Goal: Transaction & Acquisition: Purchase product/service

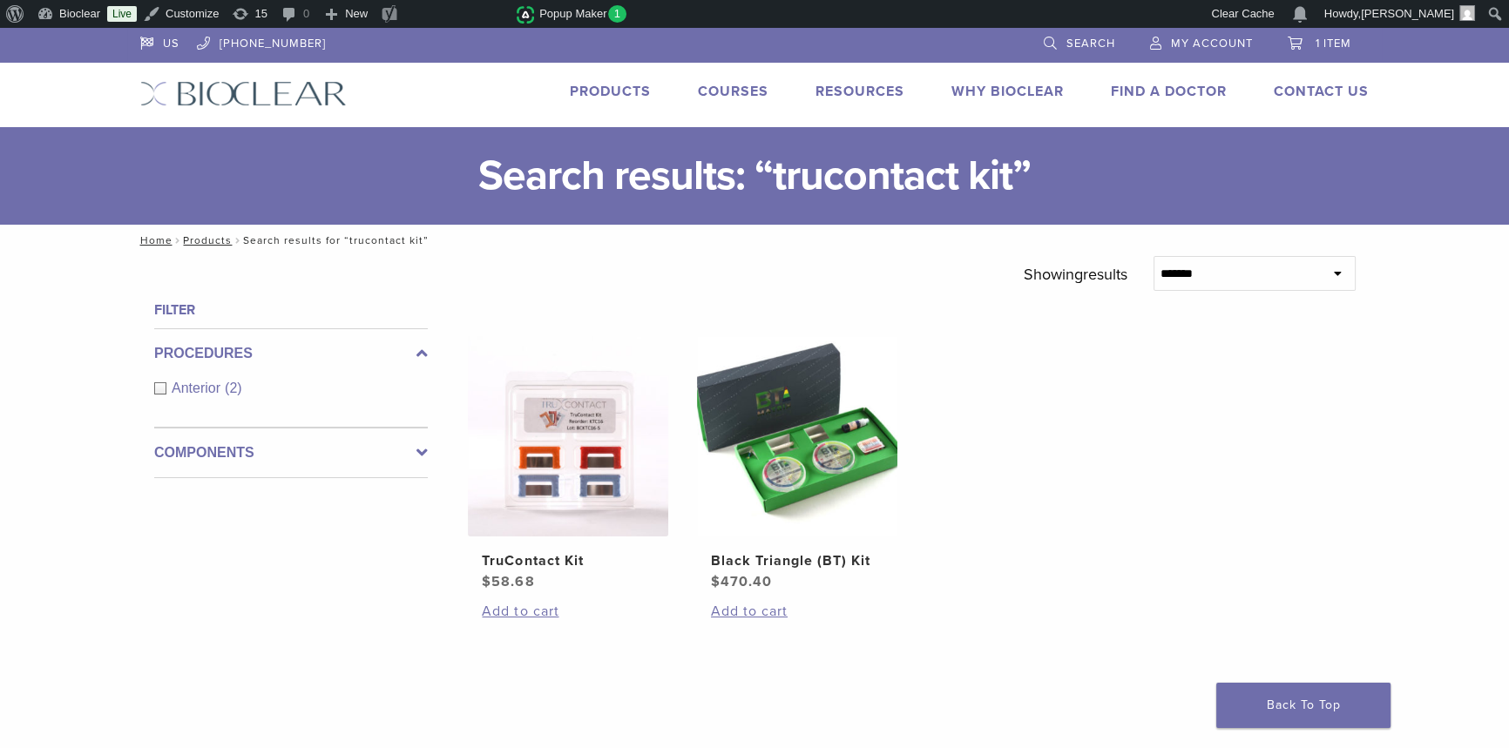
click at [586, 97] on link "Products" at bounding box center [610, 91] width 81 height 17
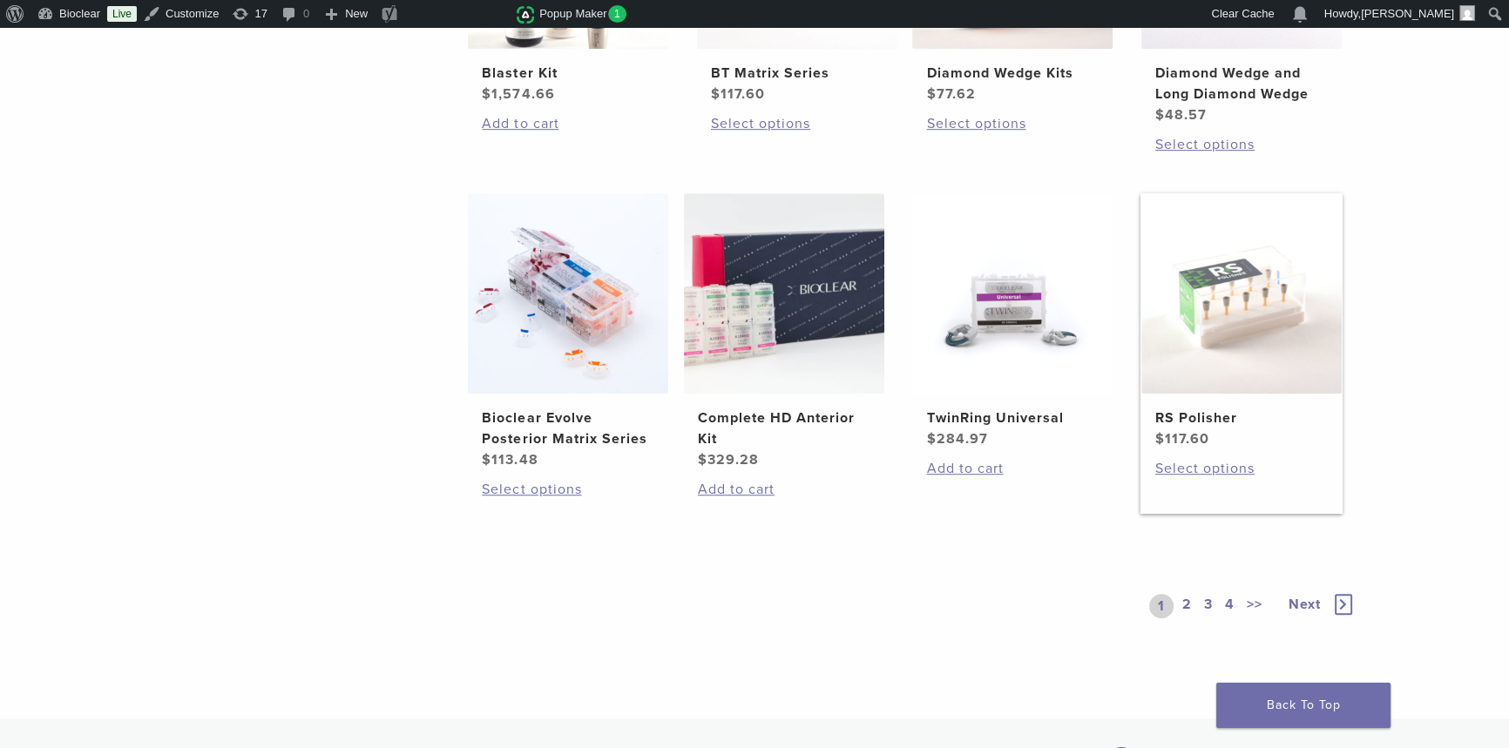
scroll to position [1267, 0]
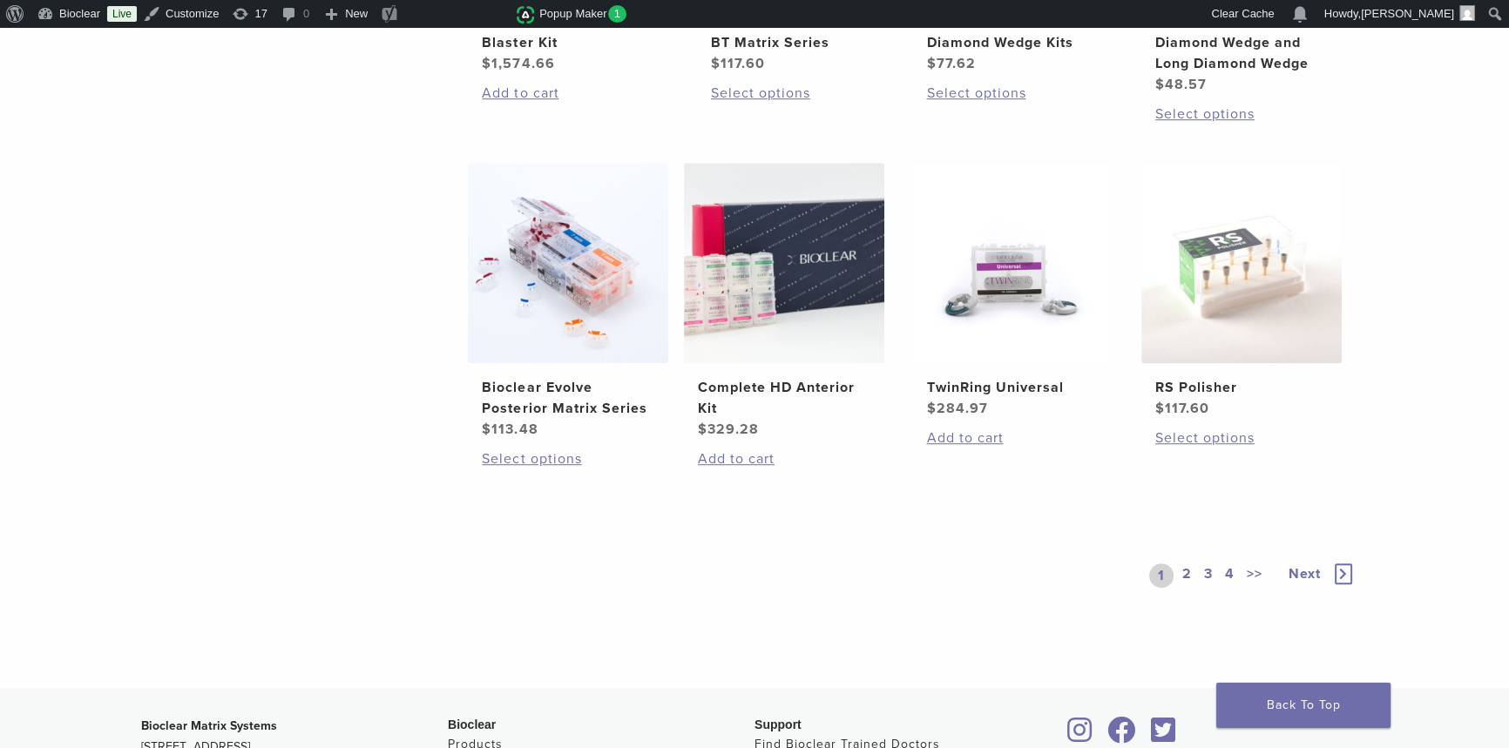
click at [1186, 578] on link "2" at bounding box center [1187, 576] width 17 height 24
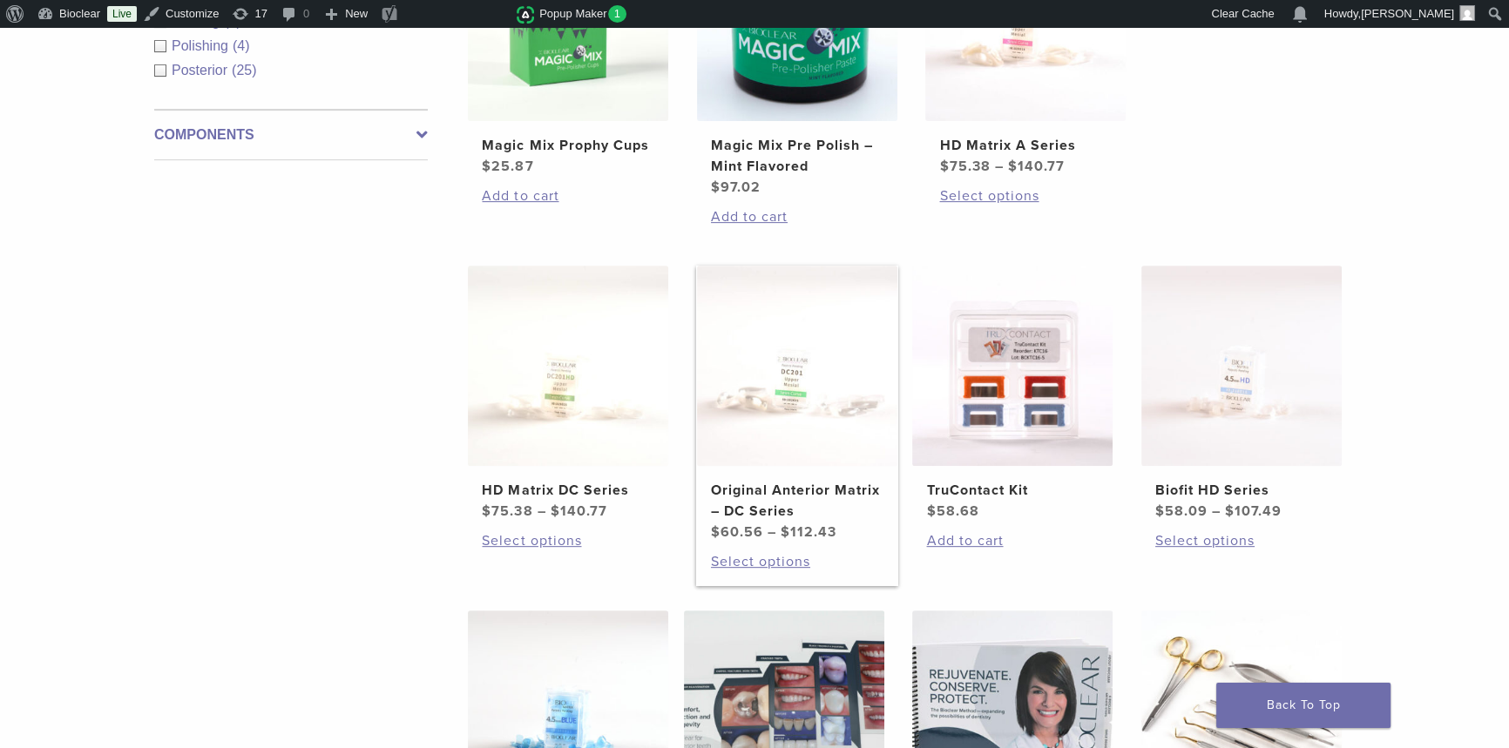
scroll to position [792, 0]
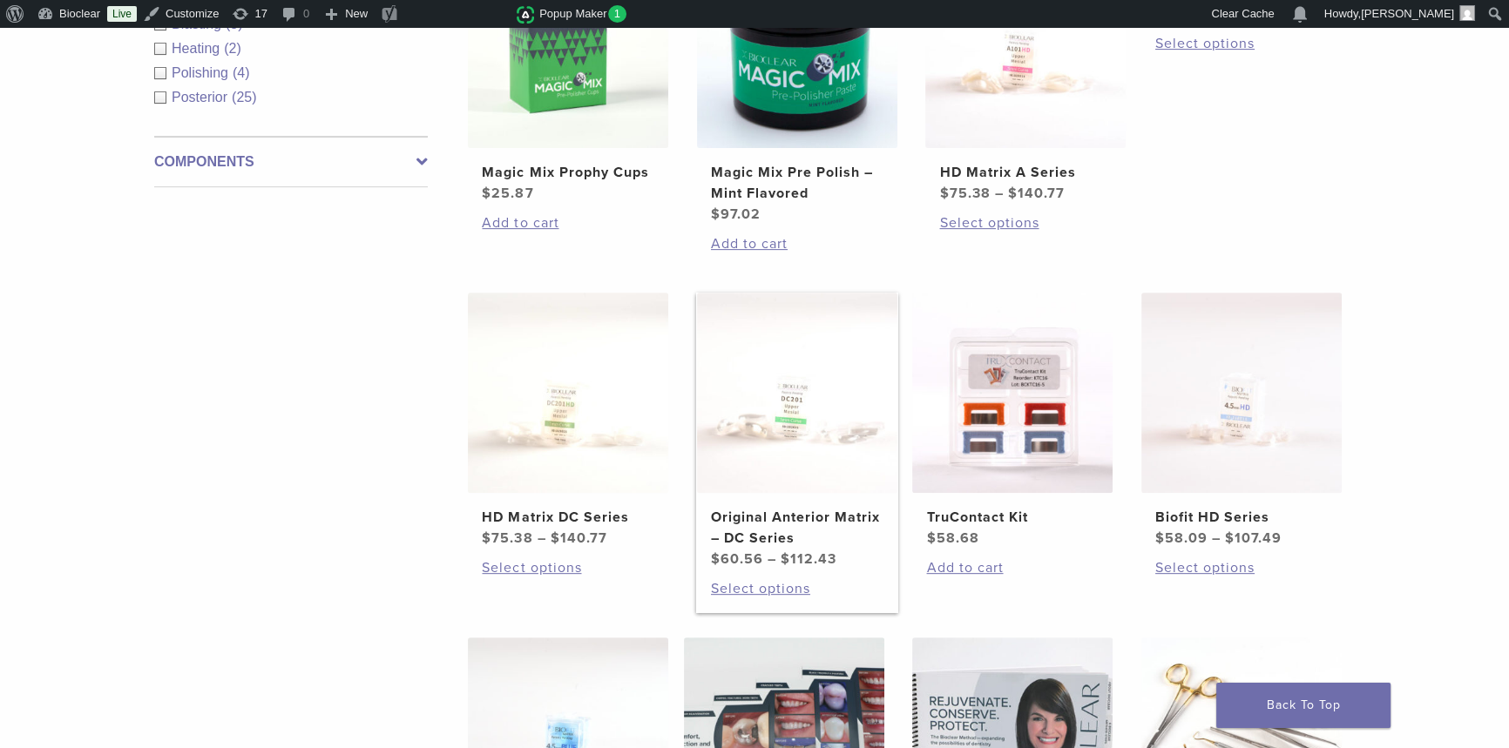
click at [769, 517] on h2 "Original Anterior Matrix – DC Series" at bounding box center [797, 528] width 172 height 42
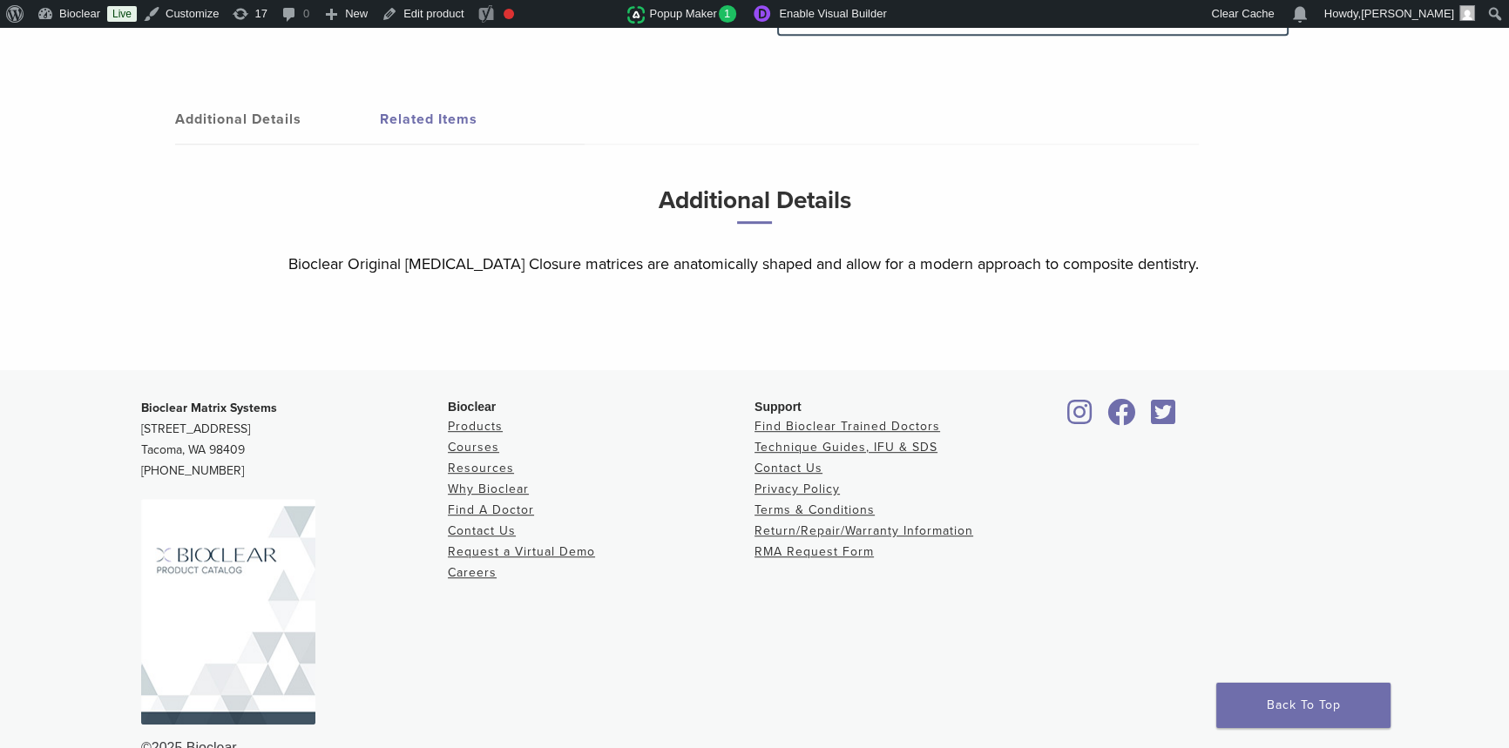
scroll to position [1179, 0]
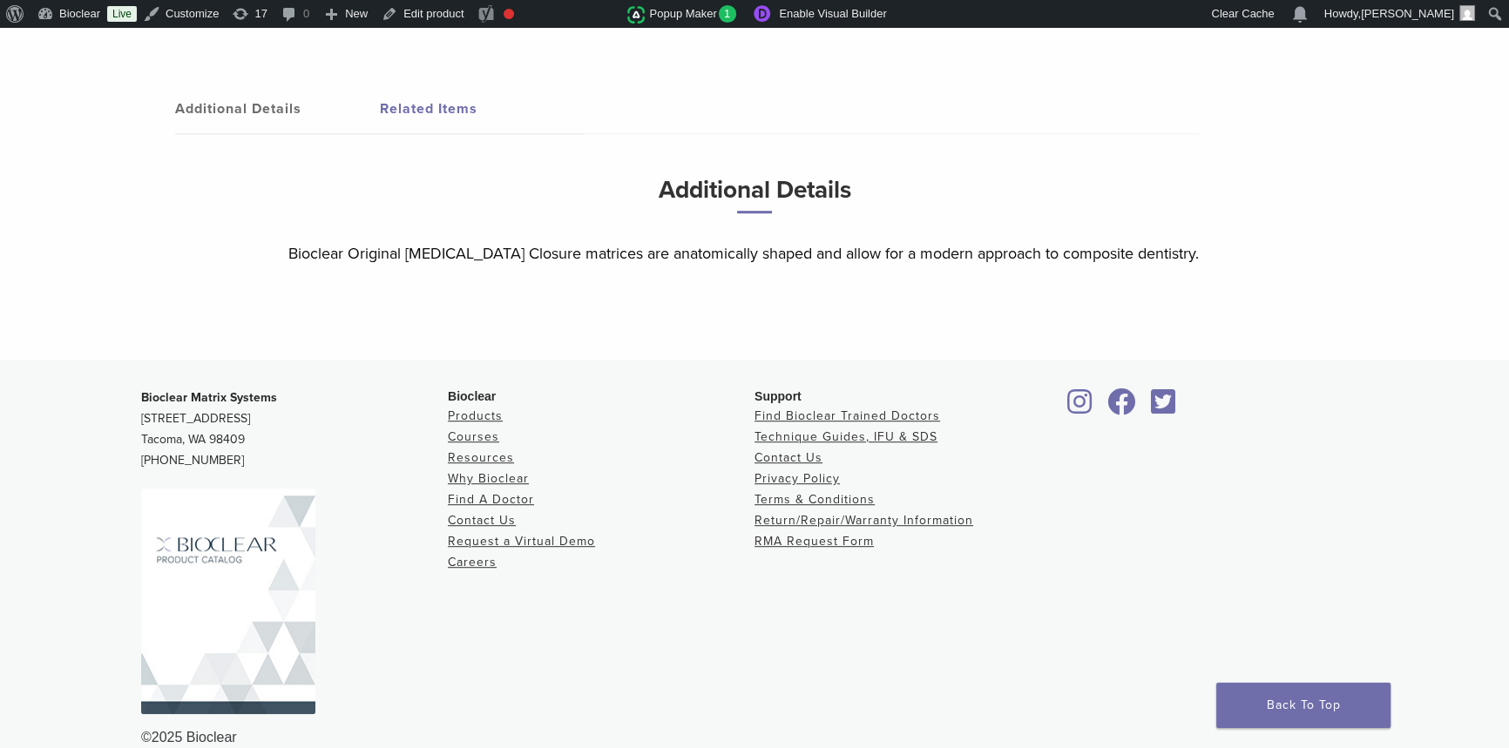
click at [287, 567] on img at bounding box center [228, 602] width 174 height 226
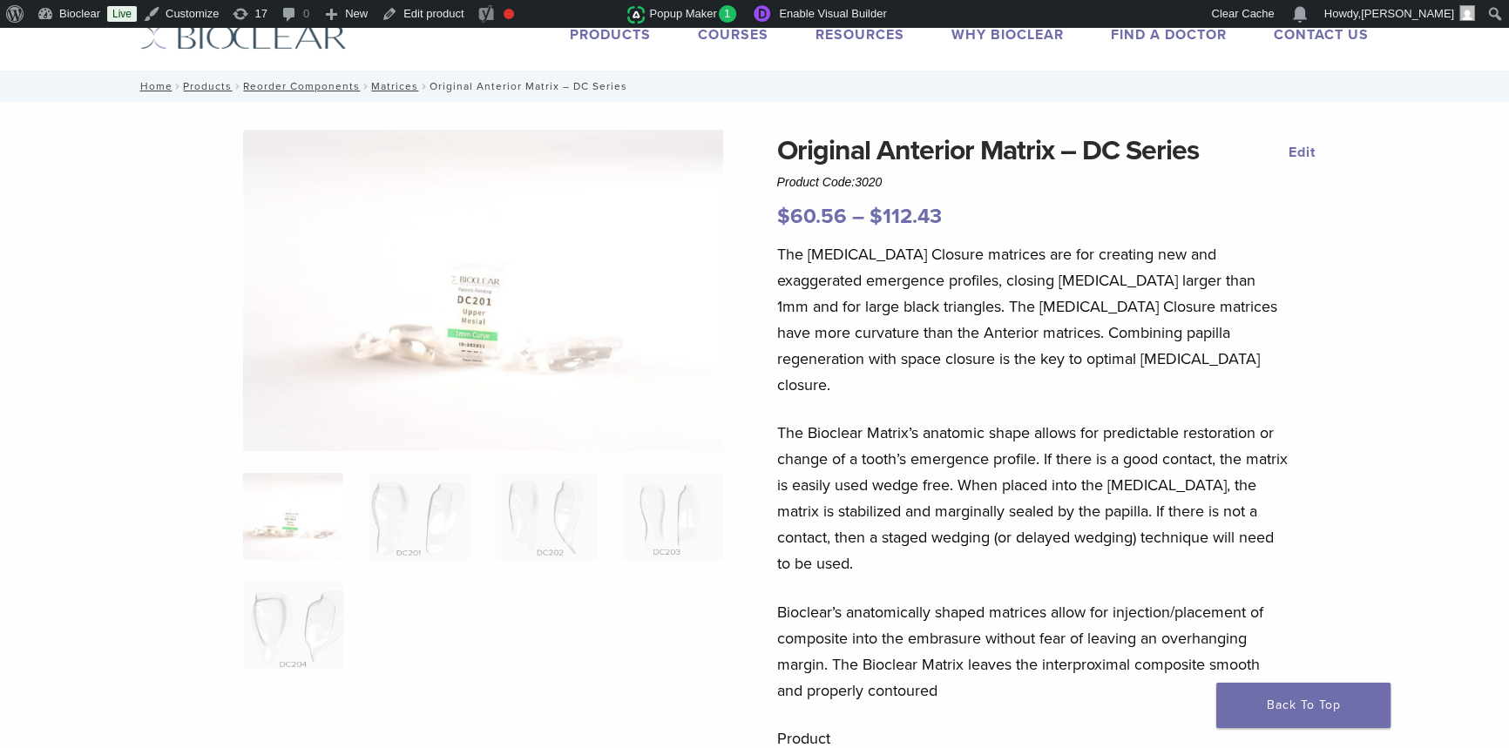
scroll to position [0, 0]
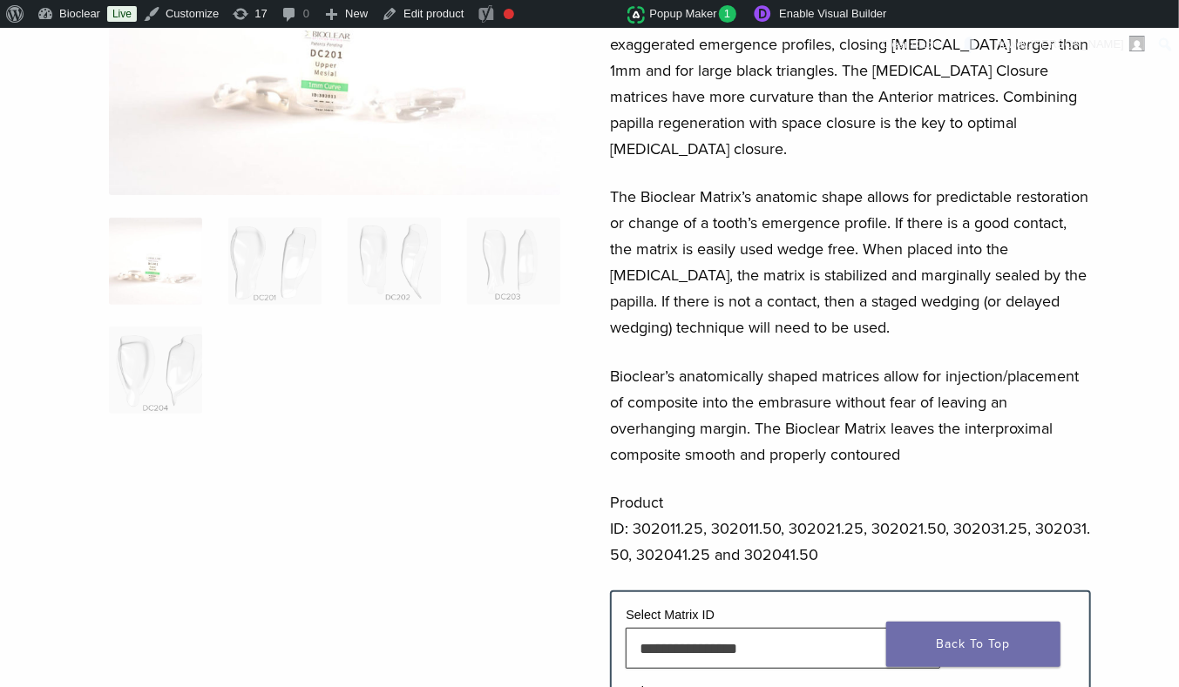
scroll to position [78, 0]
